Goal: Task Accomplishment & Management: Use online tool/utility

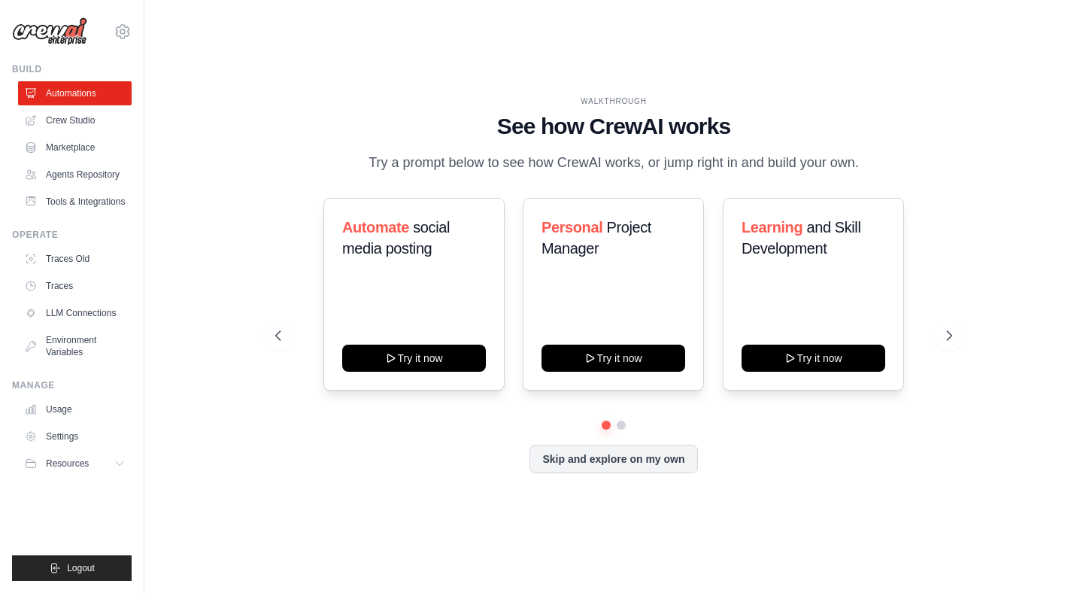
click at [171, 329] on div "WALKTHROUGH See how [PERSON_NAME] works Try a prompt below to see how [PERSON_N…" at bounding box center [613, 296] width 891 height 563
click at [85, 180] on link "Agents Repository" at bounding box center [77, 174] width 114 height 24
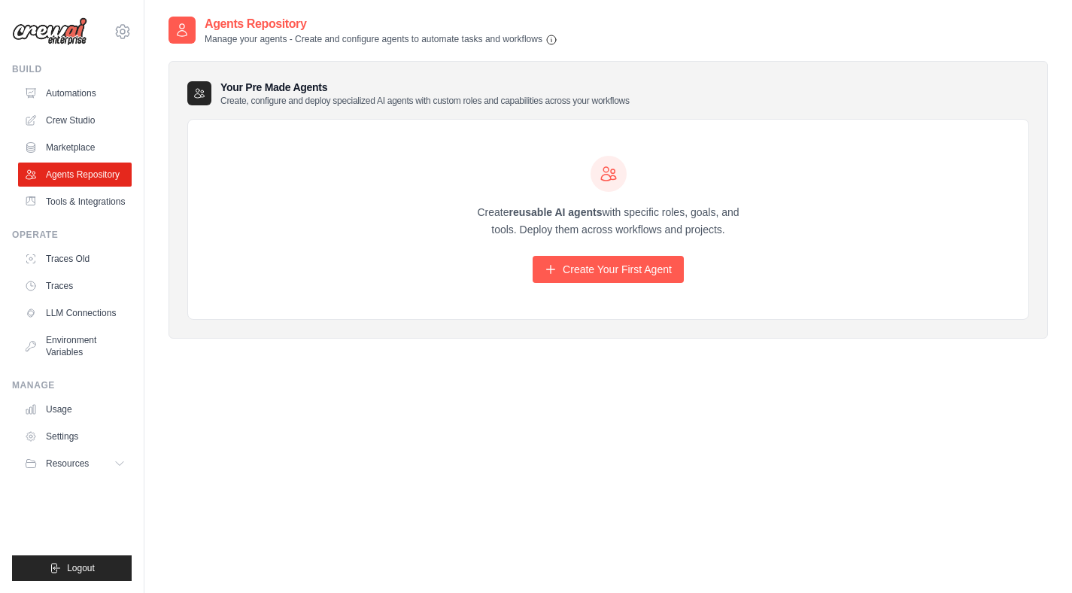
click at [659, 233] on p "Create reusable AI agents with specific roles, goals, and tools. Deploy them ac…" at bounding box center [608, 221] width 289 height 35
click at [601, 271] on link "Create Your First Agent" at bounding box center [608, 269] width 151 height 27
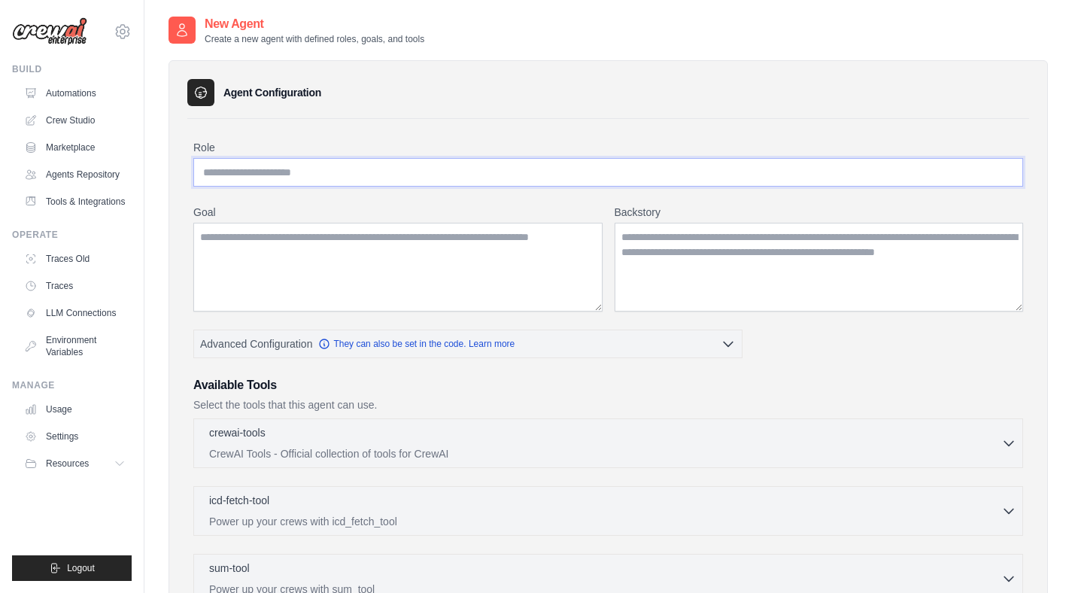
click at [354, 170] on input "Role" at bounding box center [608, 172] width 830 height 29
type input "**********"
